Goal: Information Seeking & Learning: Compare options

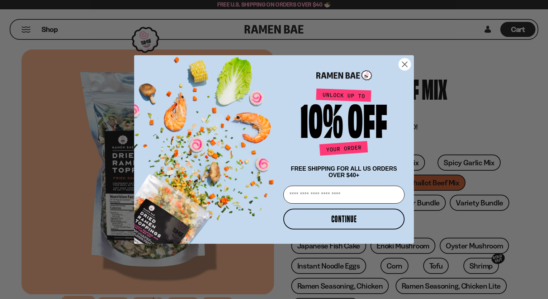
click at [406, 65] on circle "Close dialog" at bounding box center [405, 64] width 12 height 12
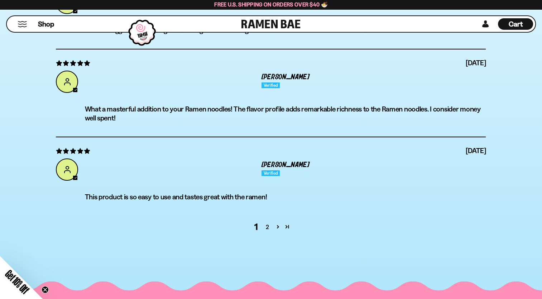
scroll to position [2628, 0]
click at [269, 230] on link "2" at bounding box center [267, 226] width 11 height 9
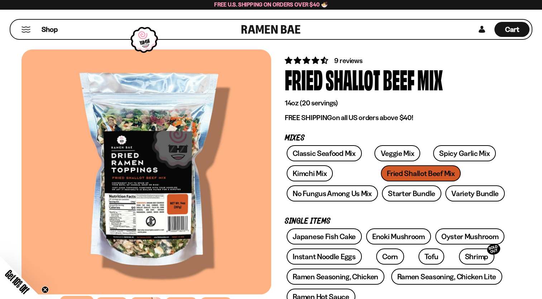
scroll to position [9, 0]
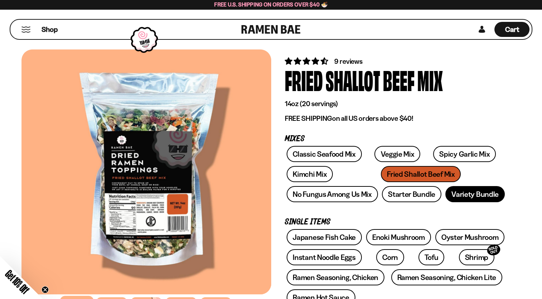
click at [480, 195] on link "Variety Bundle" at bounding box center [475, 194] width 59 height 16
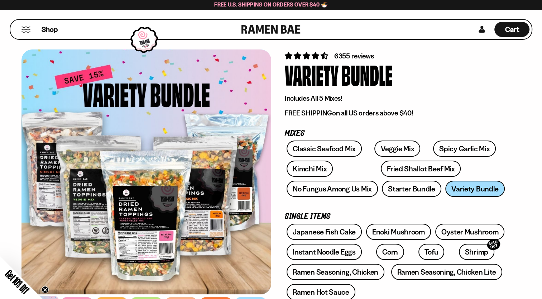
scroll to position [7, 0]
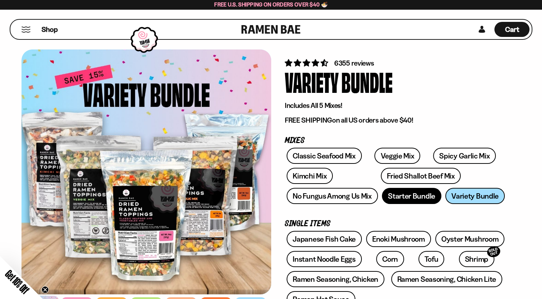
click at [409, 195] on link "Starter Bundle" at bounding box center [411, 196] width 59 height 16
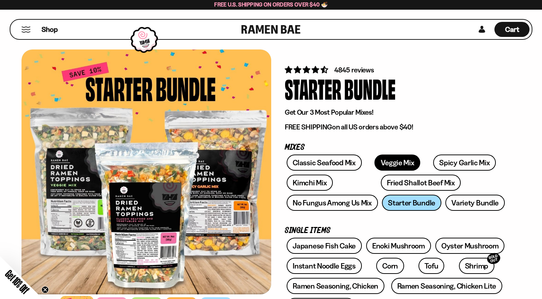
click at [394, 160] on link "Veggie Mix" at bounding box center [398, 162] width 46 height 16
